Goal: Information Seeking & Learning: Learn about a topic

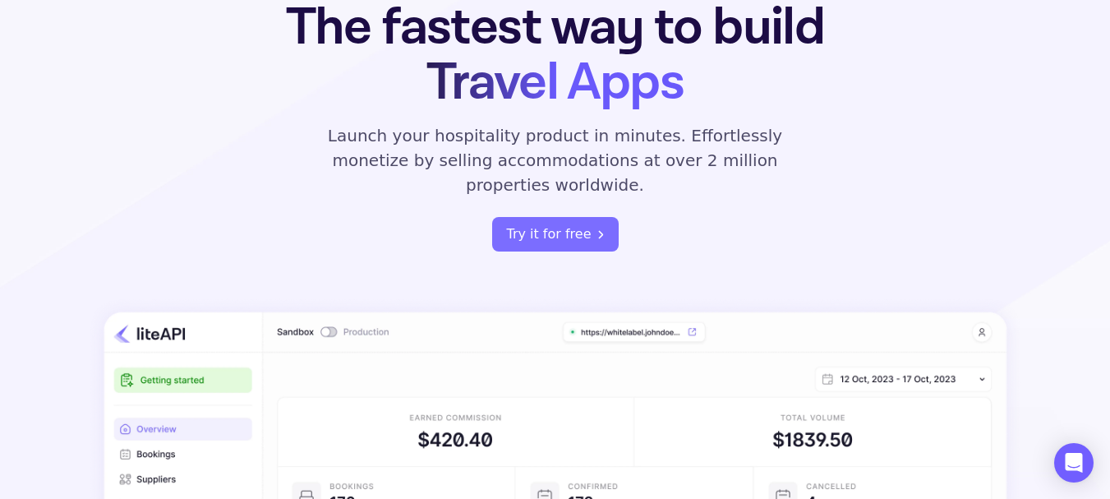
scroll to position [329, 0]
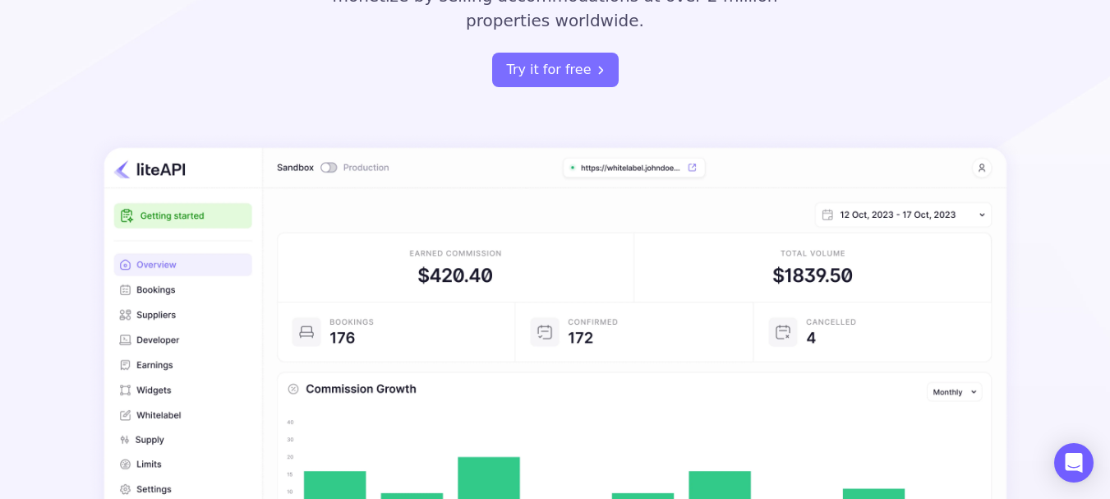
click at [152, 264] on img at bounding box center [555, 413] width 933 height 561
click at [154, 290] on img at bounding box center [555, 413] width 933 height 561
click at [543, 53] on button "Try it for free" at bounding box center [555, 70] width 126 height 34
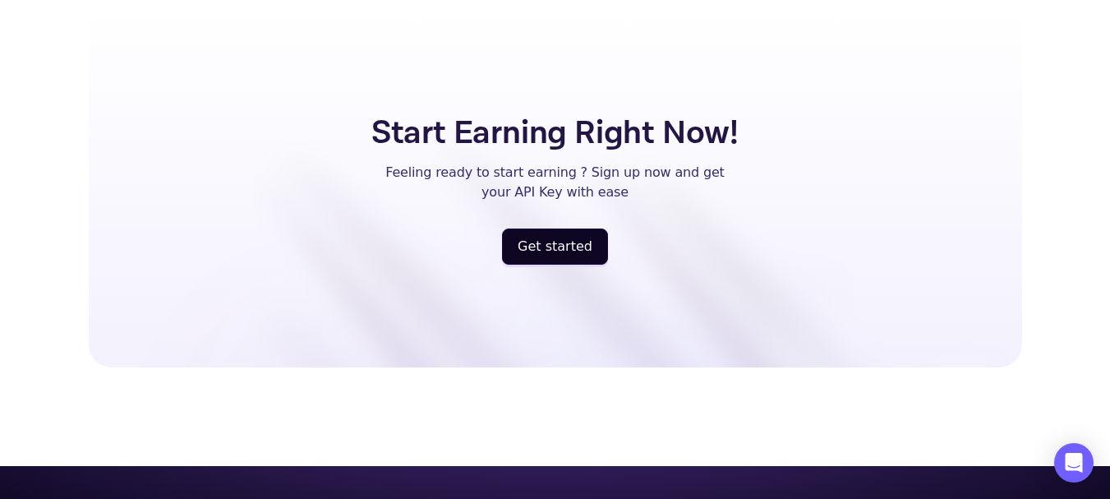
scroll to position [4436, 0]
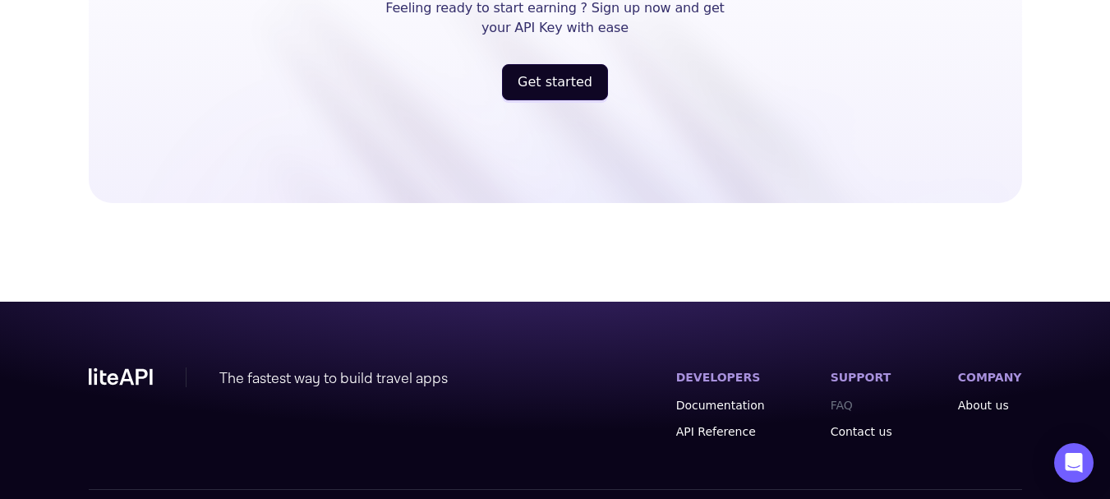
click at [870, 397] on link "FAQ" at bounding box center [861, 405] width 62 height 16
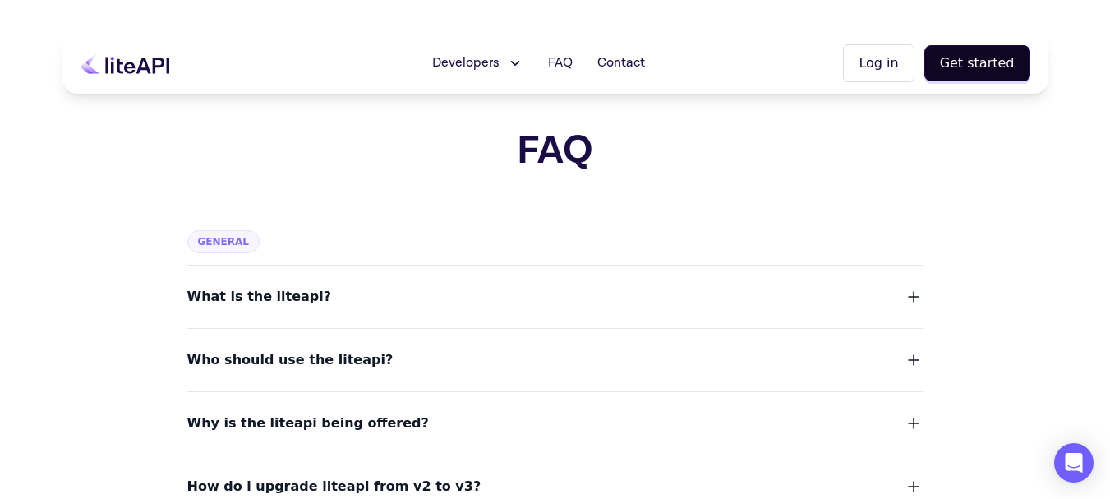
scroll to position [164, 0]
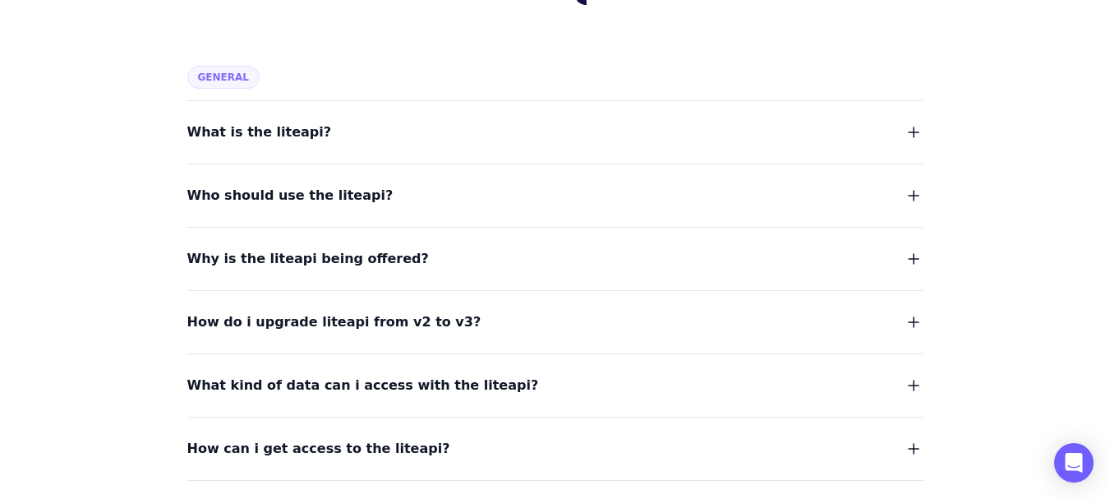
click at [308, 140] on button "What is the liteapi?" at bounding box center [555, 132] width 736 height 23
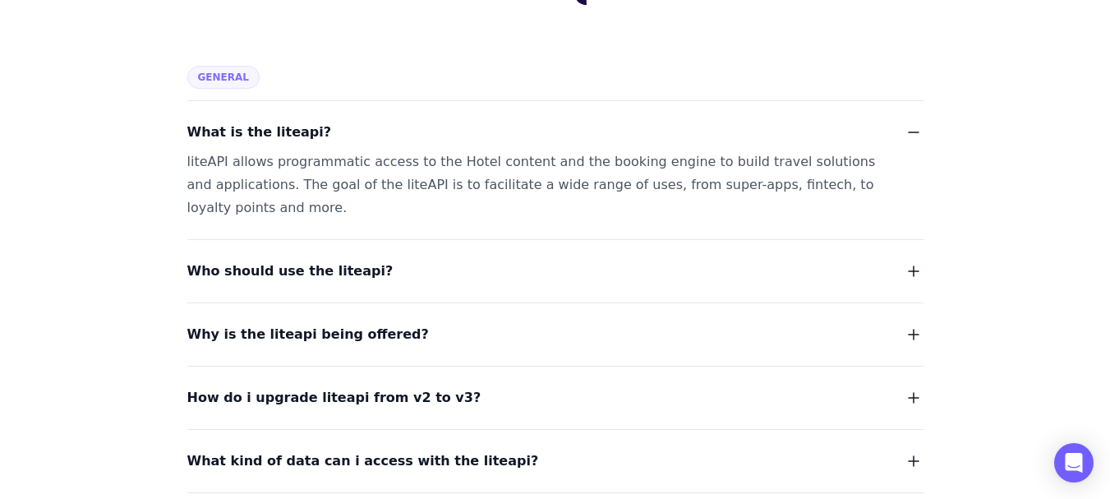
click at [345, 276] on span "Who should use the liteapi?" at bounding box center [290, 271] width 206 height 23
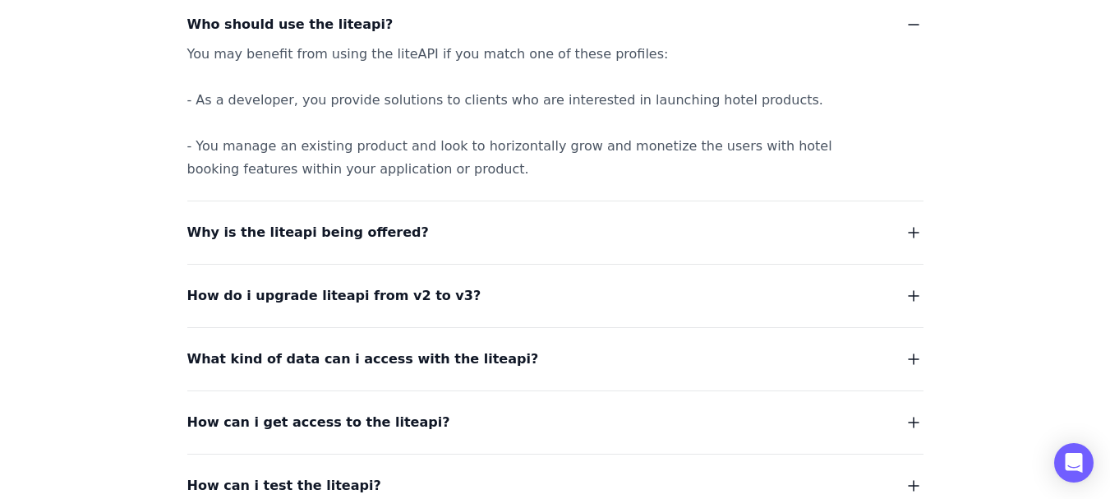
scroll to position [493, 0]
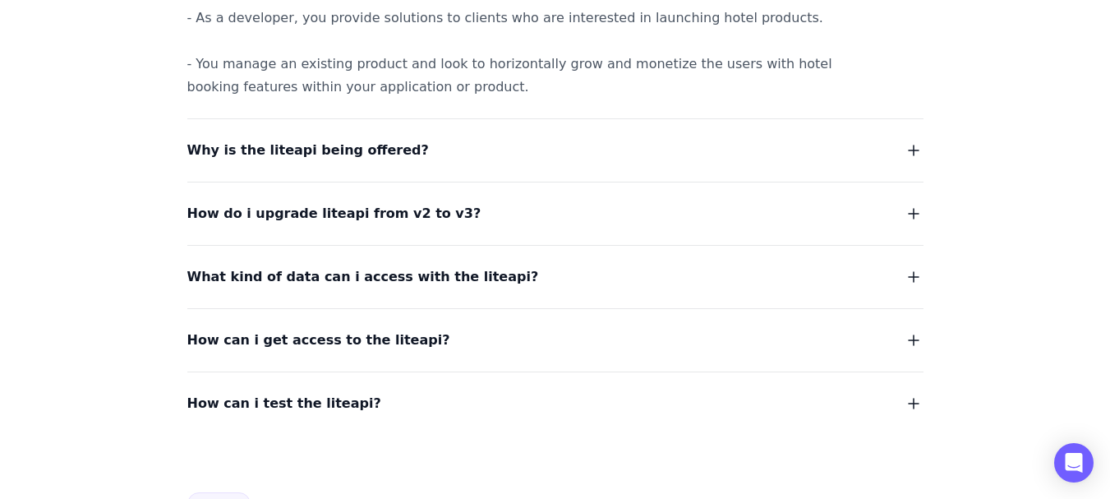
click at [336, 152] on span "Why is the liteapi being offered?" at bounding box center [307, 150] width 241 height 23
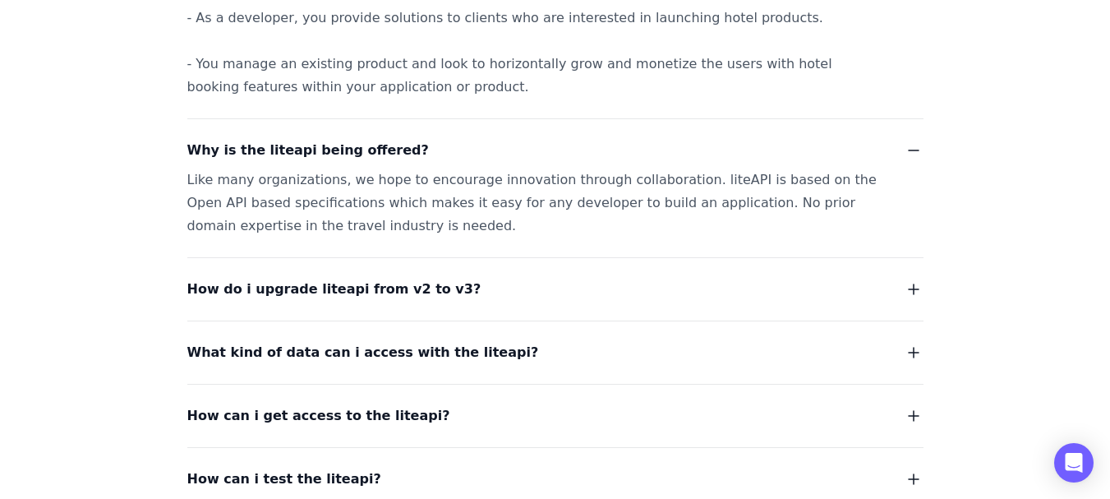
scroll to position [657, 0]
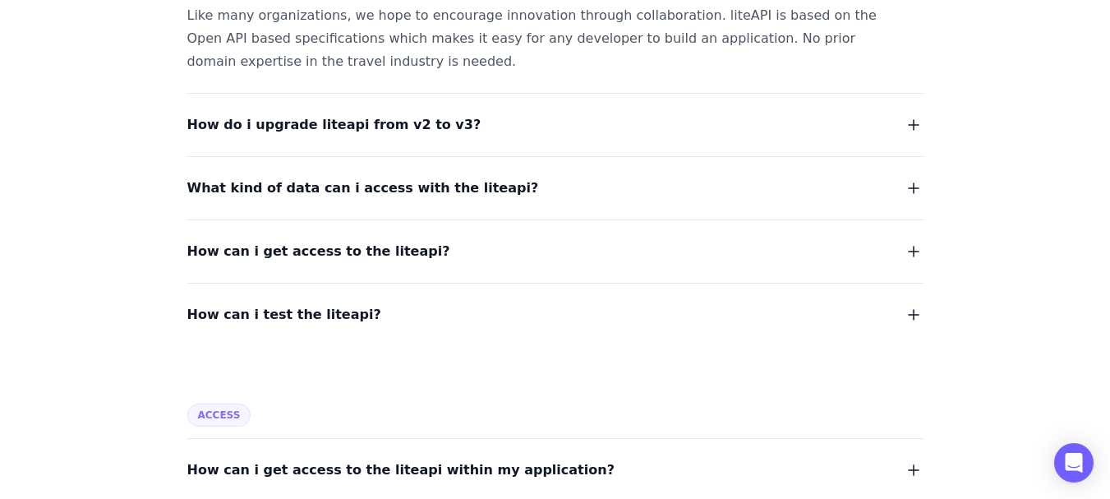
click at [344, 315] on button "How can i test the liteapi?" at bounding box center [555, 314] width 736 height 23
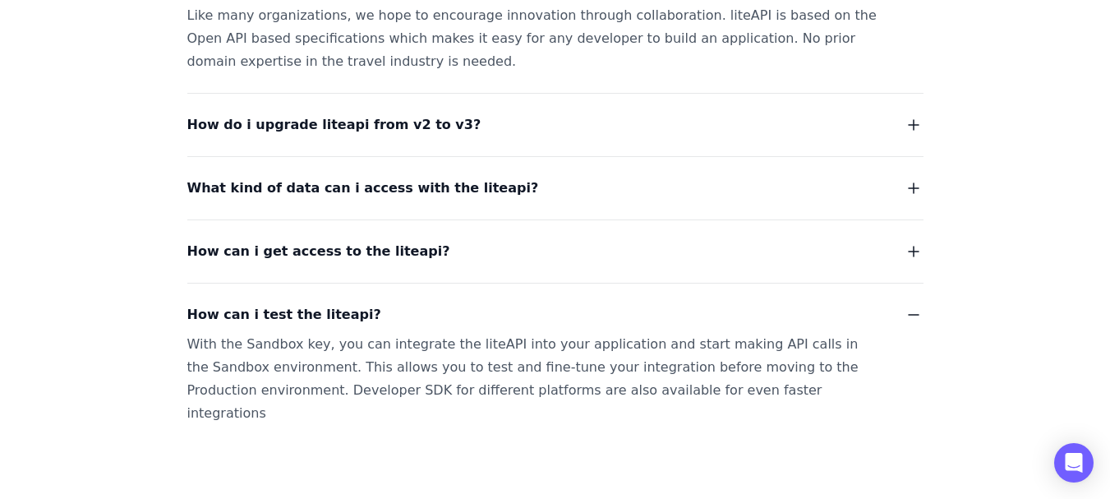
scroll to position [821, 0]
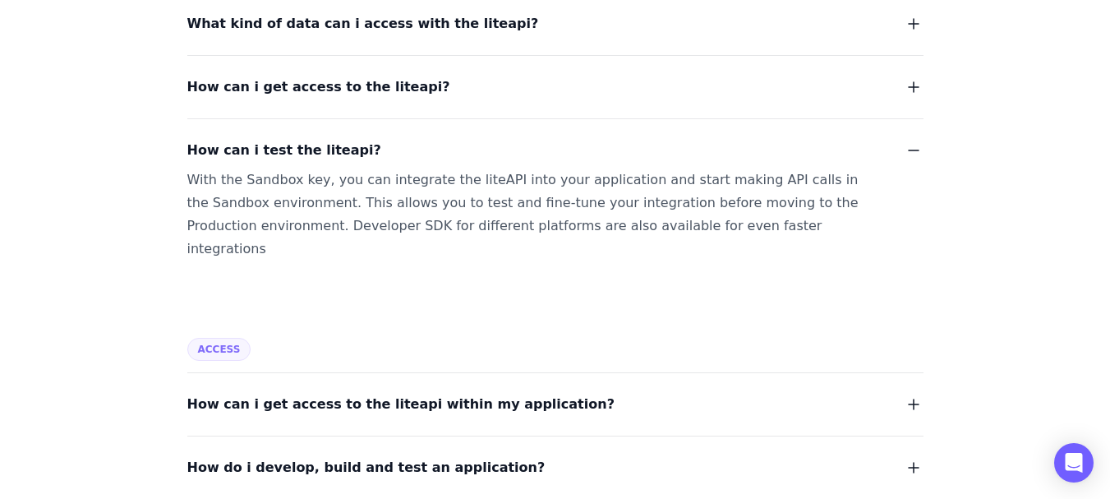
click at [369, 80] on span "How can i get access to the liteapi?" at bounding box center [318, 87] width 263 height 23
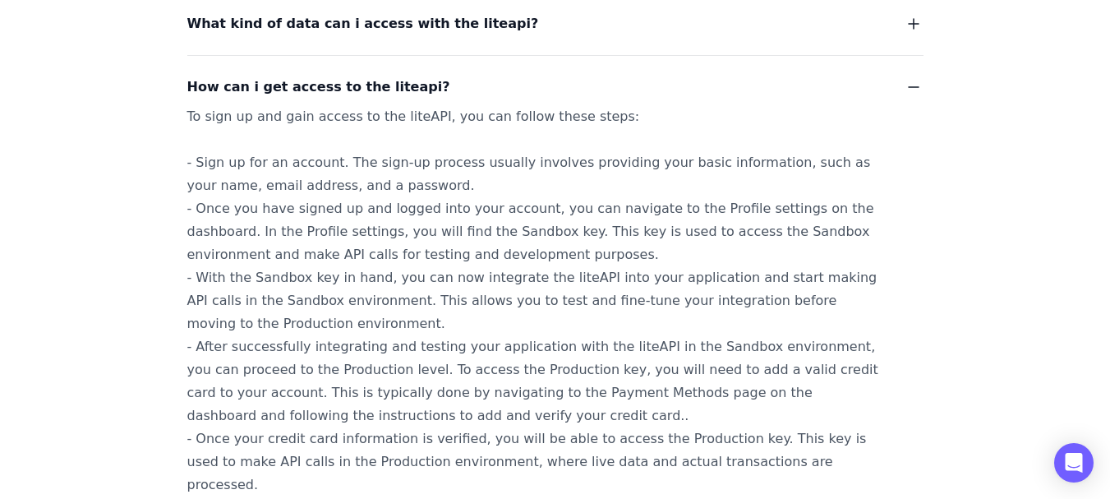
scroll to position [904, 0]
